Goal: Task Accomplishment & Management: Manage account settings

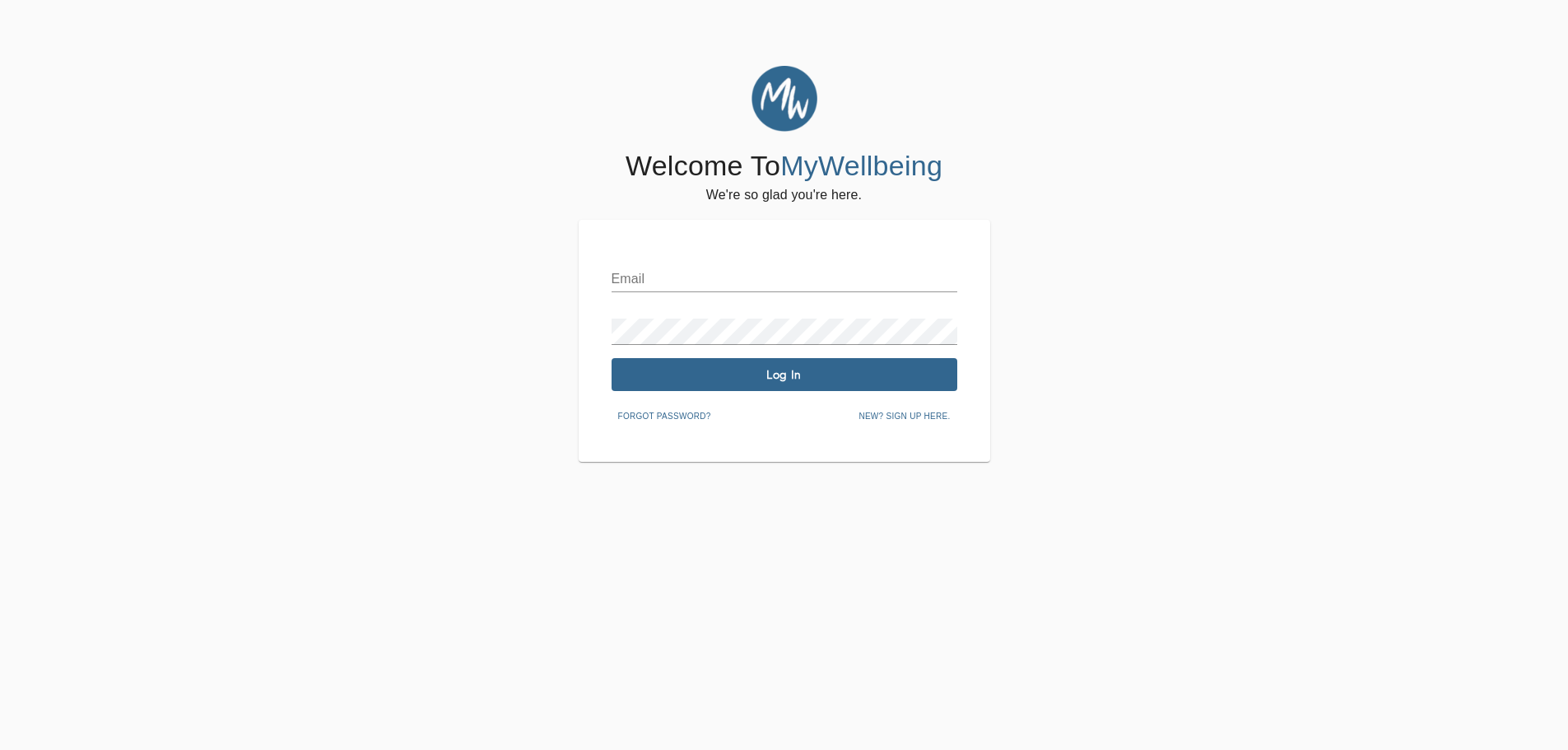
click at [730, 265] on div "Email" at bounding box center [784, 272] width 346 height 40
click at [715, 275] on input "text" at bounding box center [784, 279] width 346 height 27
click at [796, 374] on span "Log In" at bounding box center [784, 375] width 333 height 16
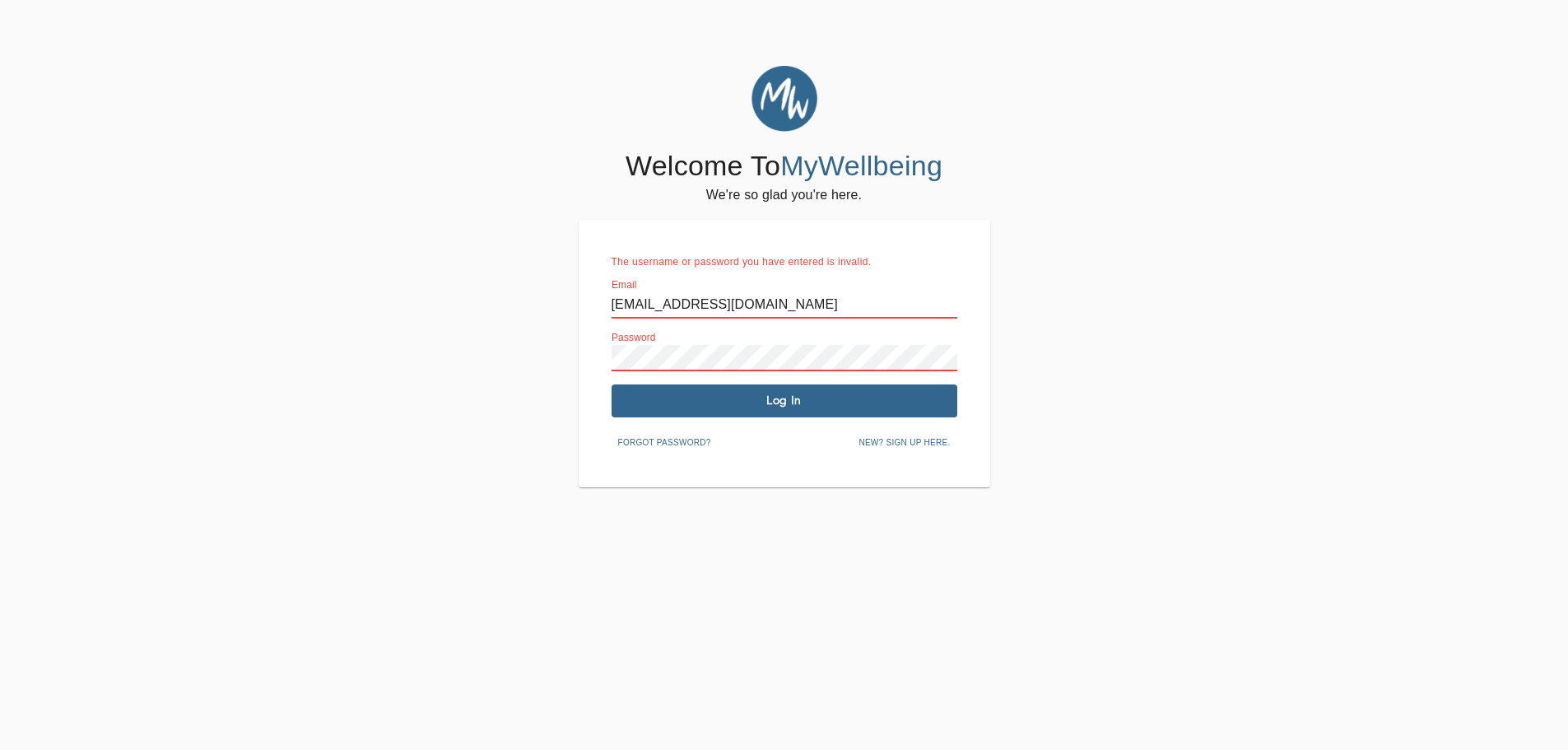
click at [794, 301] on input "[EMAIL_ADDRESS][DOMAIN_NAME]" at bounding box center [784, 306] width 346 height 27
type input "w"
type input "[EMAIL_ADDRESS][DOMAIN_NAME]"
click at [610, 360] on div "The username or password you have entered is invalid. Email [EMAIL_ADDRESS][DOM…" at bounding box center [784, 354] width 412 height 267
click at [779, 399] on span "Log In" at bounding box center [784, 400] width 333 height 16
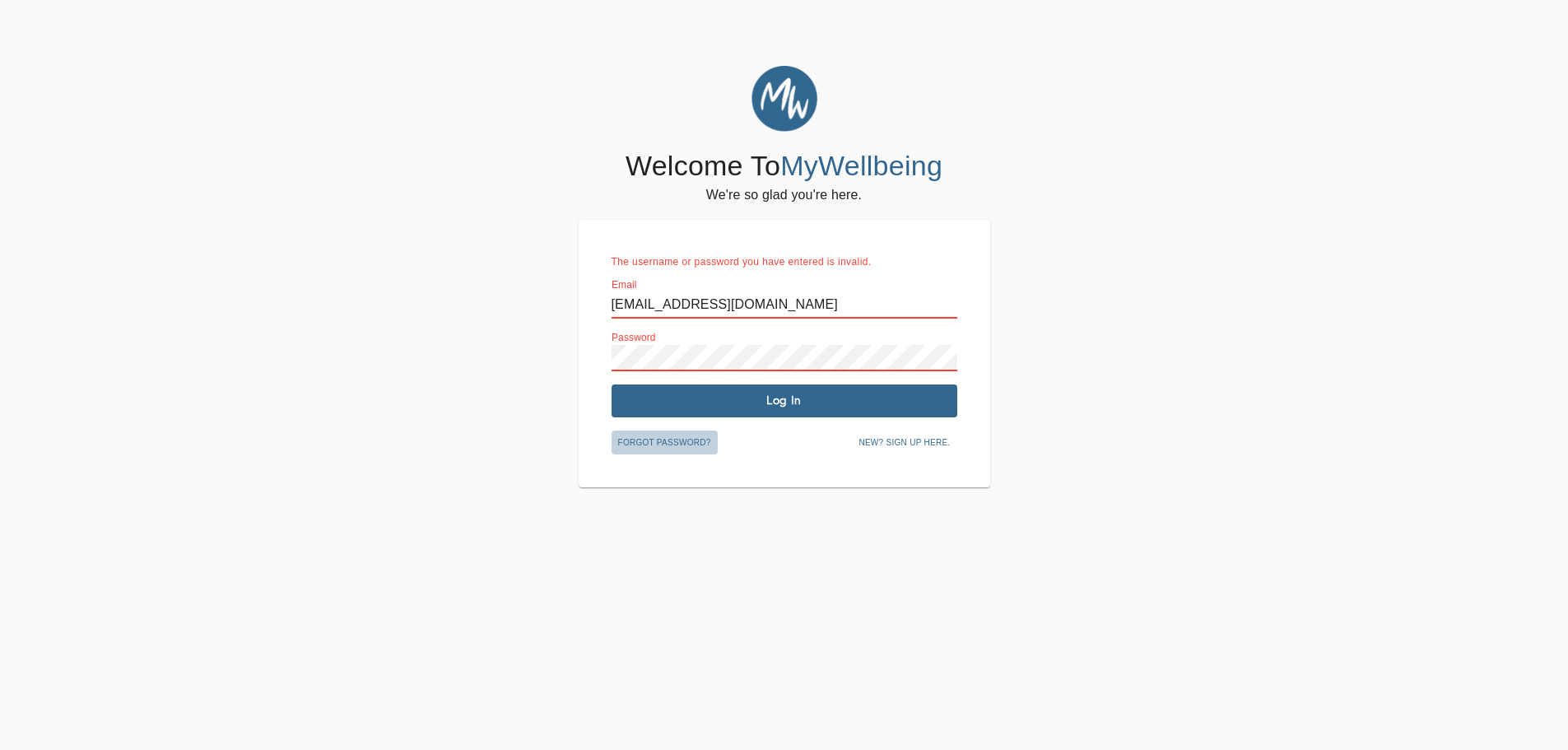
click at [661, 438] on span "Forgot password?" at bounding box center [665, 444] width 93 height 15
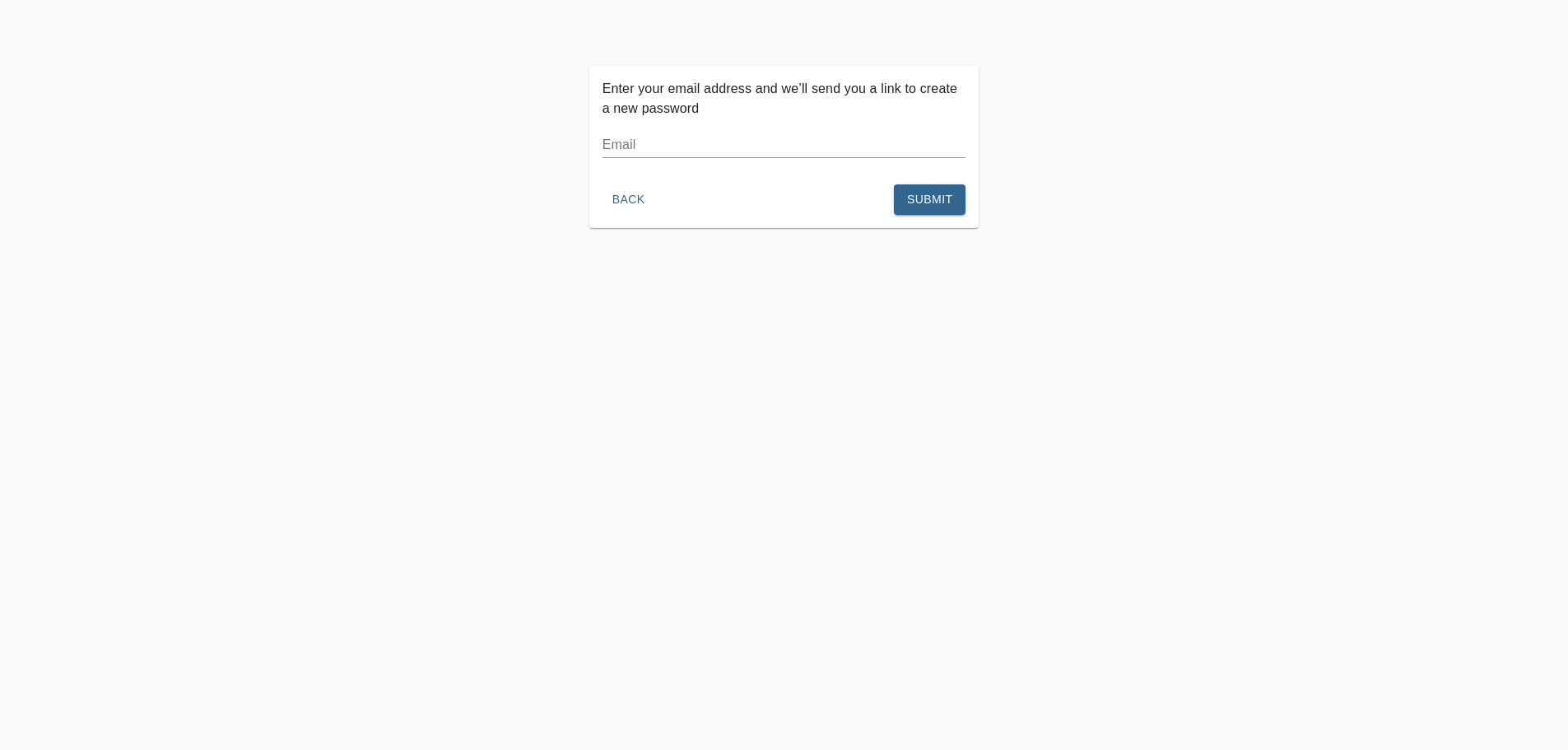
click at [671, 149] on input "text" at bounding box center [784, 145] width 364 height 27
type input "[EMAIL_ADDRESS][DOMAIN_NAME]"
click at [926, 195] on span "Submit" at bounding box center [930, 199] width 46 height 21
